Goal: Task Accomplishment & Management: Manage account settings

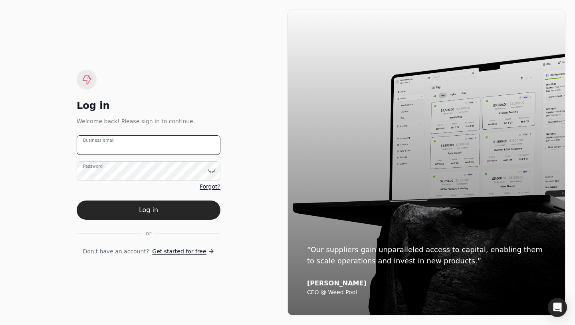
click at [141, 142] on email "Business email" at bounding box center [149, 145] width 144 height 20
click at [110, 144] on email "Business email" at bounding box center [149, 145] width 144 height 20
click at [131, 114] on div "Log in Welcome back! Please sign in to continue." at bounding box center [149, 112] width 144 height 26
click at [123, 136] on email "Business email" at bounding box center [149, 145] width 144 height 20
click at [272, 174] on div "Log in Welcome back! Please sign in to continue. Business email Password Forgot…" at bounding box center [149, 162] width 278 height 305
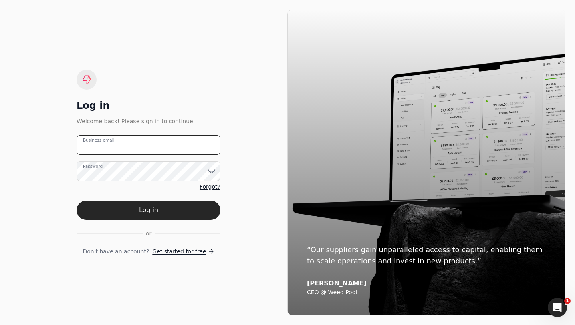
click at [164, 147] on email "Business email" at bounding box center [149, 145] width 144 height 20
click at [261, 155] on div "Log in Welcome back! Please sign in to continue. Business email Password Forgot…" at bounding box center [149, 162] width 278 height 305
click at [223, 155] on div "Log in Welcome back! Please sign in to continue. Business email Password Forgot…" at bounding box center [149, 162] width 278 height 305
click at [214, 141] on email "Business email" at bounding box center [149, 145] width 144 height 20
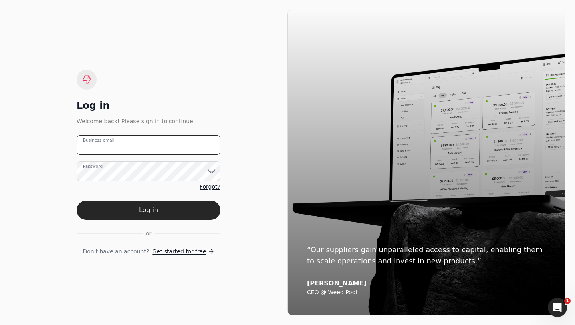
type email "q"
paste email "team+qconstruction@helloquickly.com"
type email "team+qconstruction@helloquickly.com"
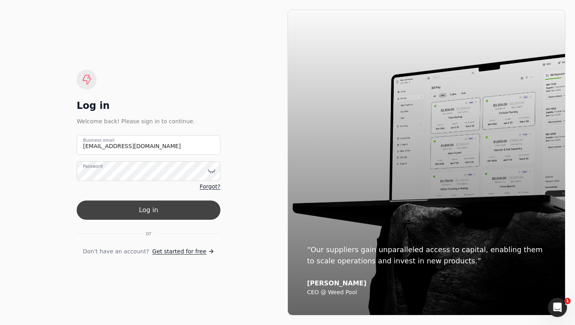
click at [141, 213] on button "Log in" at bounding box center [149, 209] width 144 height 19
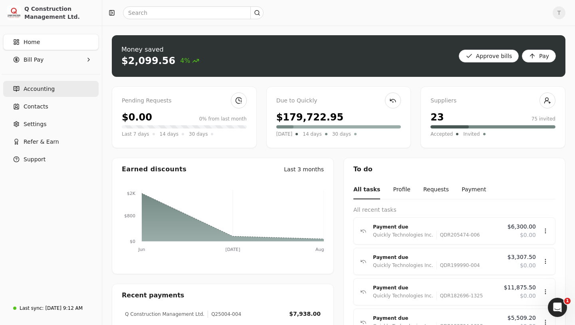
click at [46, 94] on link "Accounting" at bounding box center [51, 89] width 96 height 16
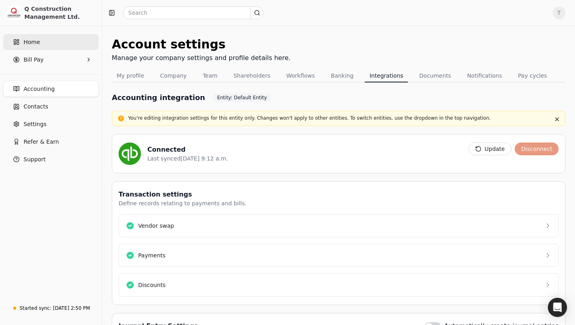
click at [38, 43] on span "Home" at bounding box center [32, 42] width 16 height 8
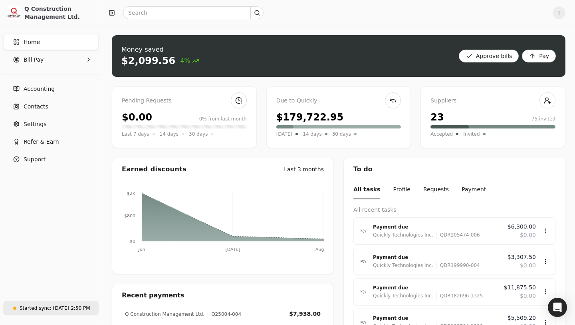
click at [54, 304] on div "[DATE] 2:50 PM" at bounding box center [71, 307] width 37 height 7
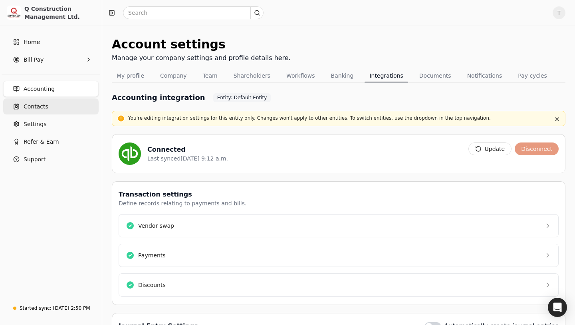
click at [41, 104] on span "Contacts" at bounding box center [36, 106] width 25 height 8
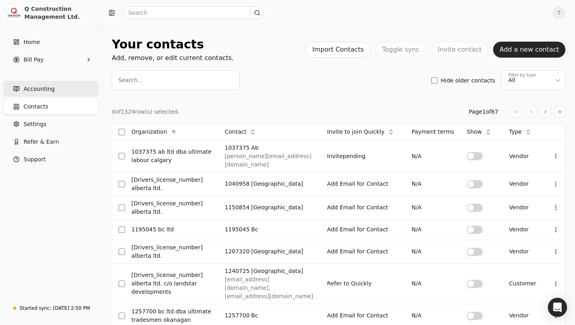
click at [52, 90] on span "Accounting" at bounding box center [39, 89] width 31 height 8
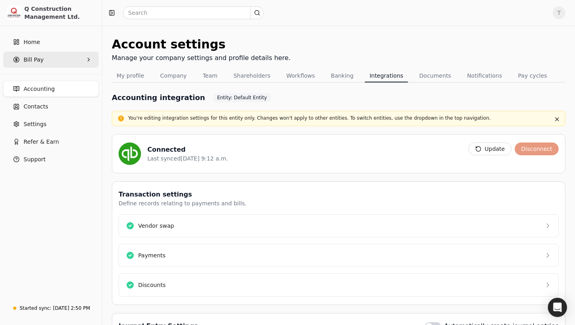
click at [32, 60] on span "Bill Pay" at bounding box center [34, 60] width 20 height 8
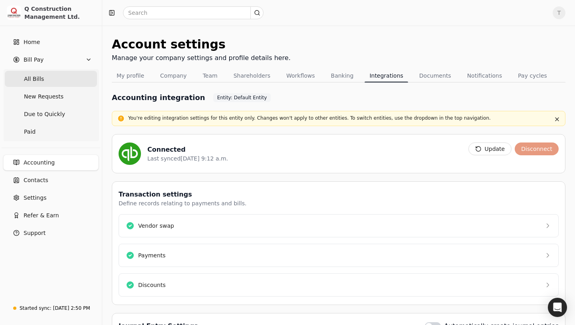
click at [44, 77] on Bills "All Bills" at bounding box center [51, 79] width 92 height 16
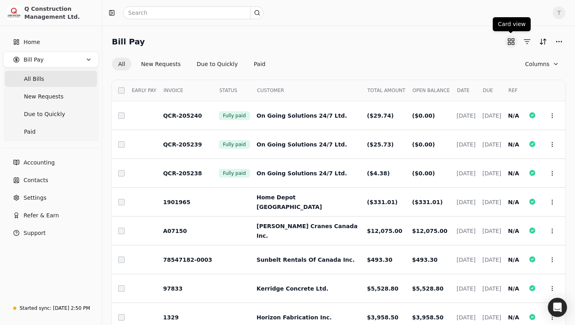
click at [511, 42] on button "button" at bounding box center [511, 41] width 13 height 13
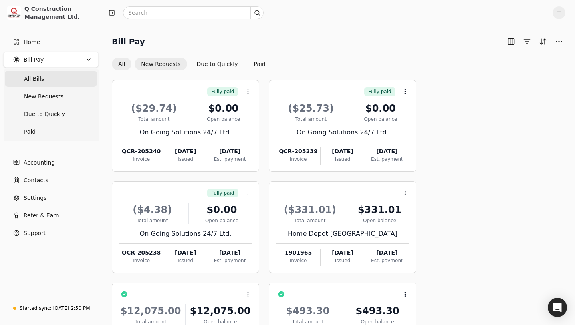
click at [167, 66] on button "New Requests" at bounding box center [161, 64] width 52 height 13
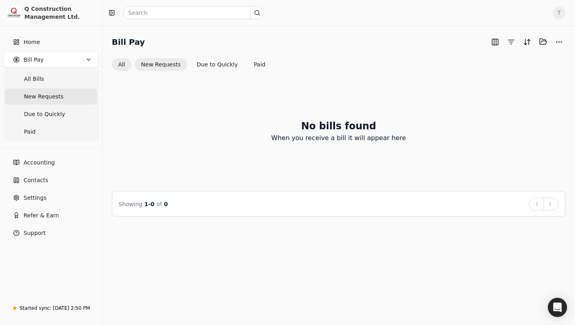
click at [124, 67] on button "All" at bounding box center [122, 64] width 20 height 13
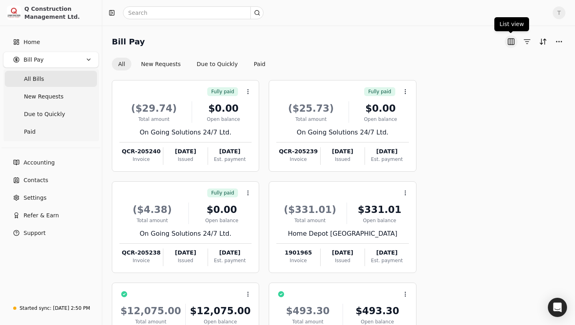
click at [508, 44] on button "button" at bounding box center [511, 41] width 13 height 13
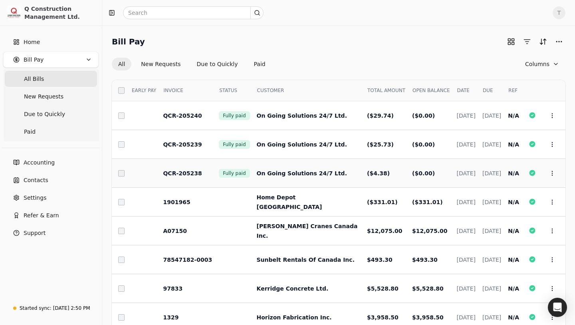
scroll to position [80, 0]
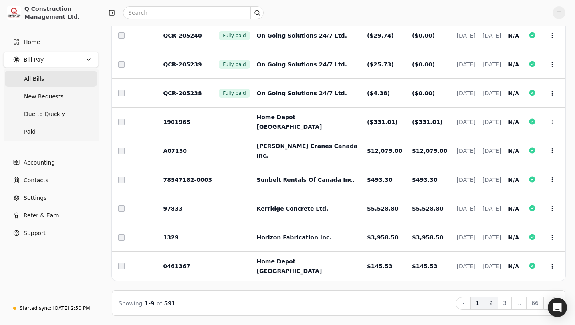
click at [493, 301] on button "2" at bounding box center [491, 303] width 14 height 13
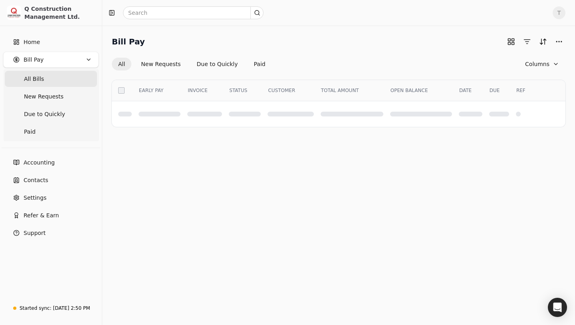
scroll to position [0, 0]
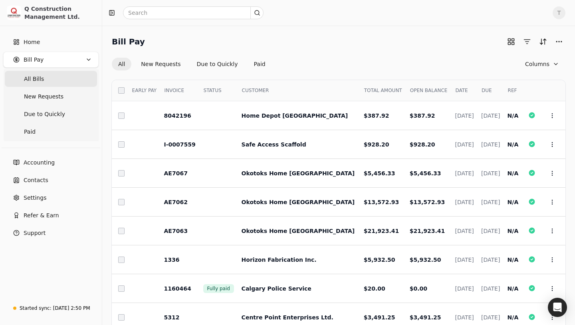
click at [118, 62] on button "All" at bounding box center [122, 64] width 20 height 13
click at [511, 45] on button "button" at bounding box center [511, 41] width 13 height 13
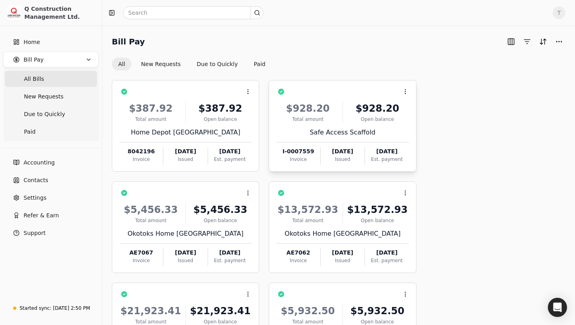
scroll to position [296, 0]
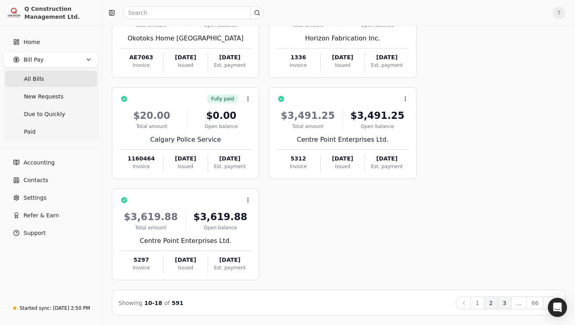
click at [504, 304] on button "3" at bounding box center [505, 302] width 14 height 13
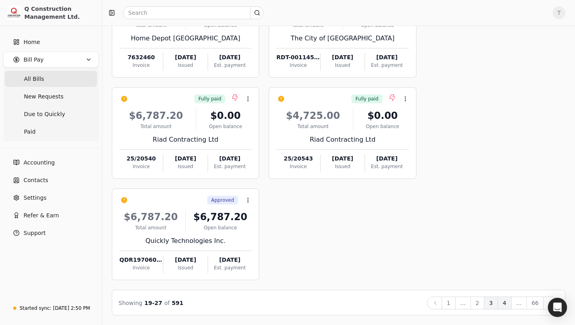
click at [507, 302] on button "4" at bounding box center [505, 302] width 14 height 13
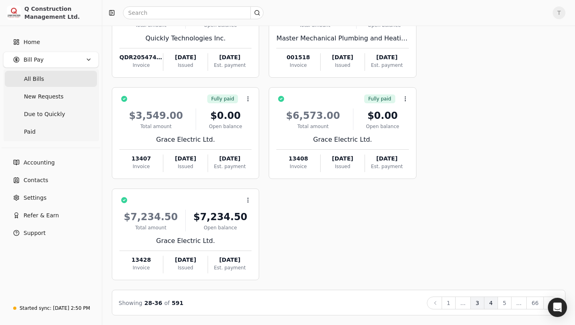
click at [476, 306] on button "3" at bounding box center [478, 302] width 14 height 13
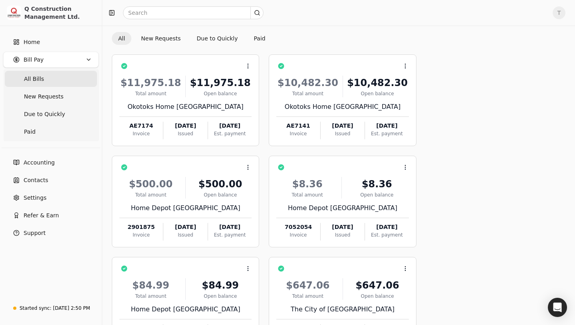
scroll to position [0, 0]
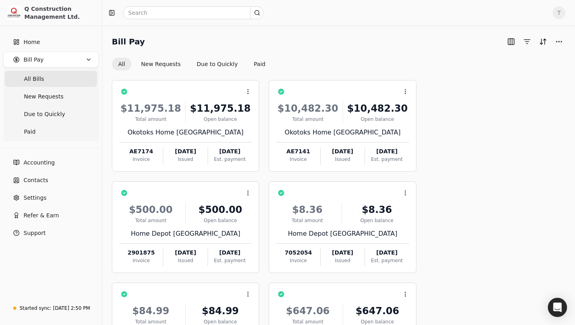
click at [41, 81] on span "All Bills" at bounding box center [34, 79] width 20 height 8
